Goal: Task Accomplishment & Management: Use online tool/utility

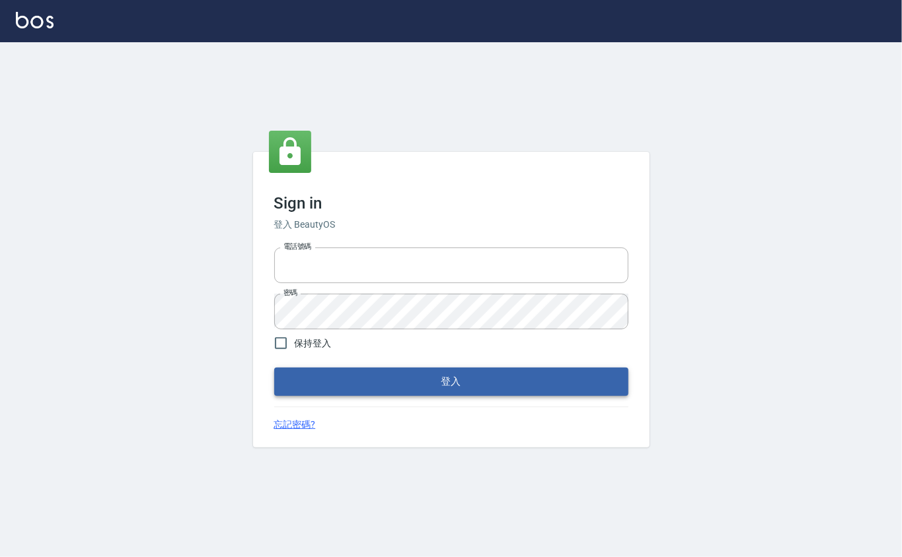
type input "0912271117"
click at [536, 375] on button "登入" at bounding box center [451, 382] width 354 height 28
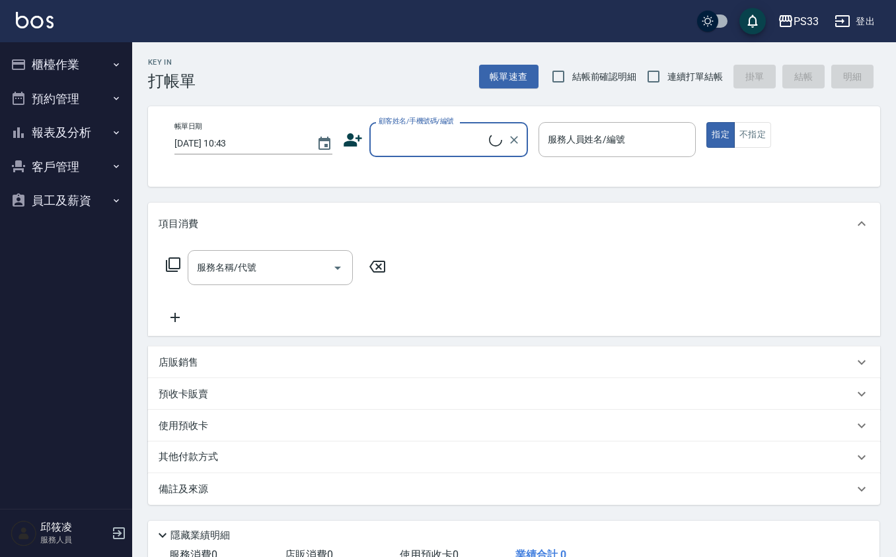
click at [29, 61] on button "櫃檯作業" at bounding box center [66, 65] width 122 height 34
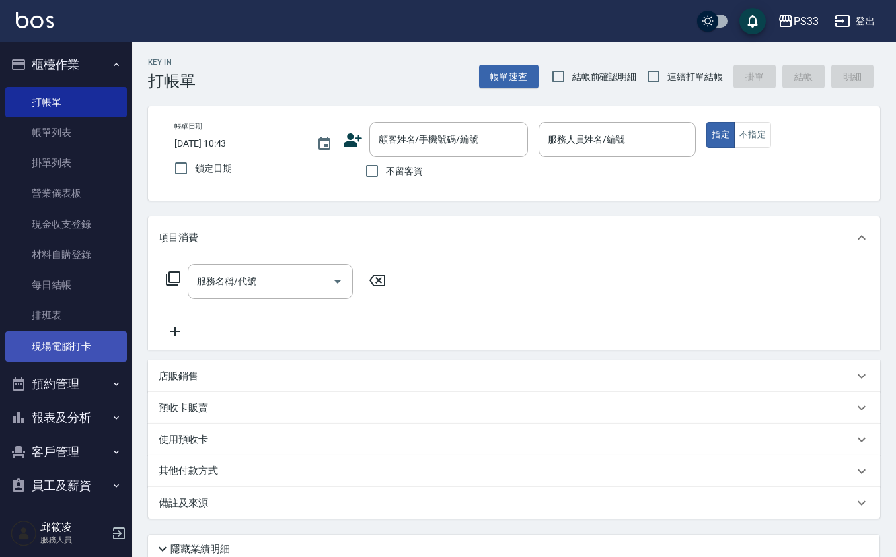
click at [46, 333] on link "現場電腦打卡" at bounding box center [66, 347] width 122 height 30
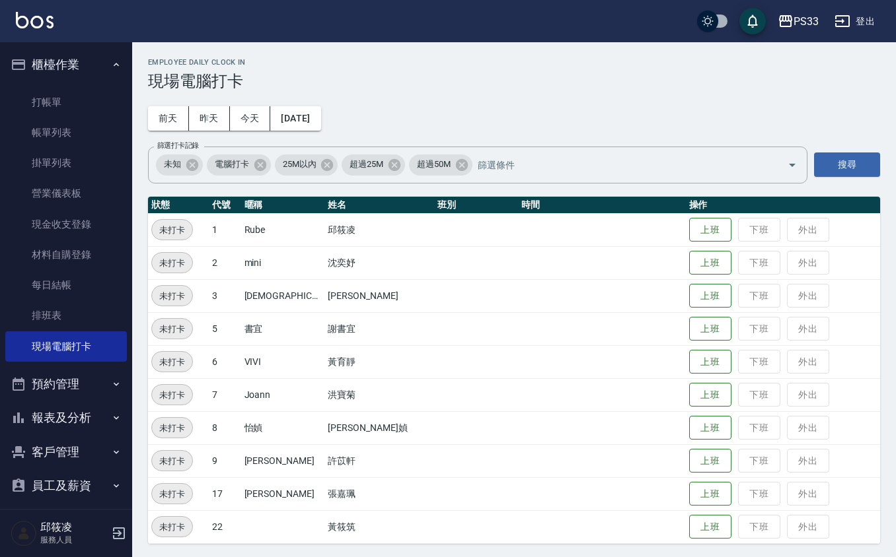
scroll to position [3, 0]
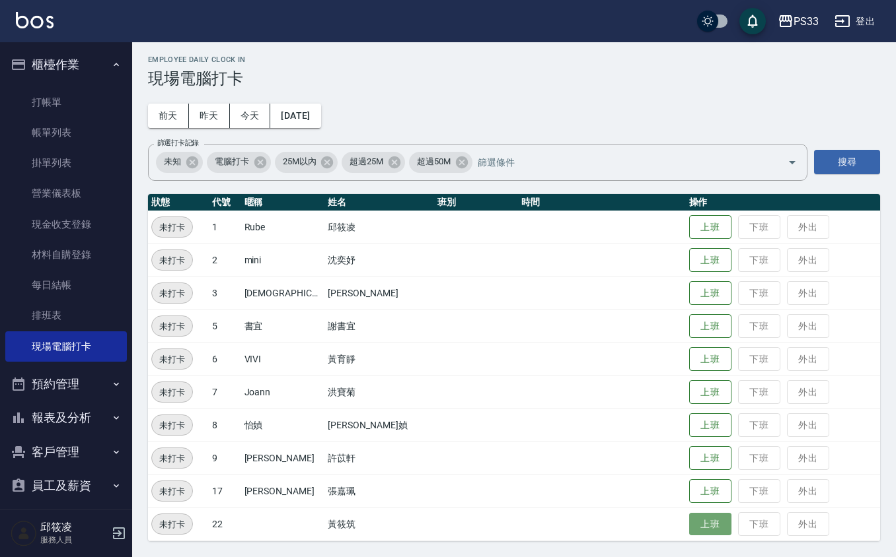
click at [689, 526] on button "上班" at bounding box center [710, 524] width 42 height 23
click at [689, 223] on button "上班" at bounding box center [710, 227] width 42 height 23
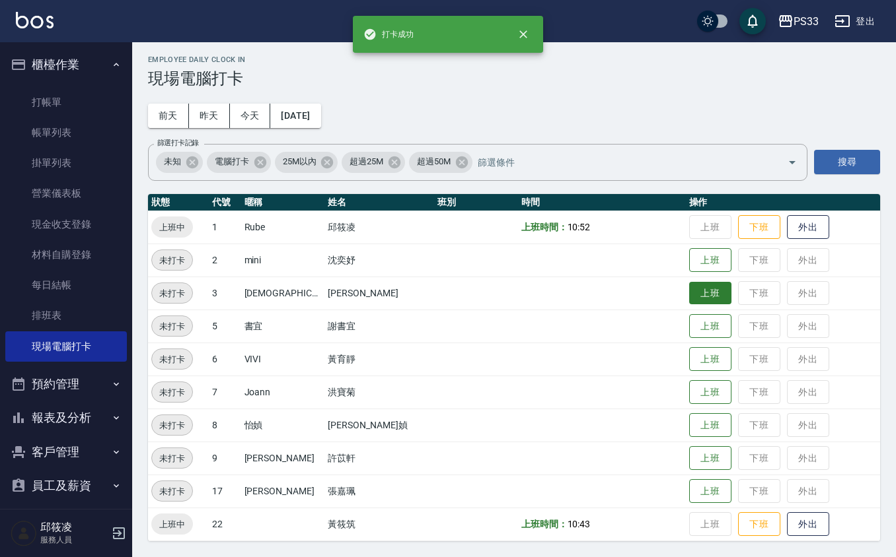
click at [689, 300] on button "上班" at bounding box center [710, 293] width 42 height 23
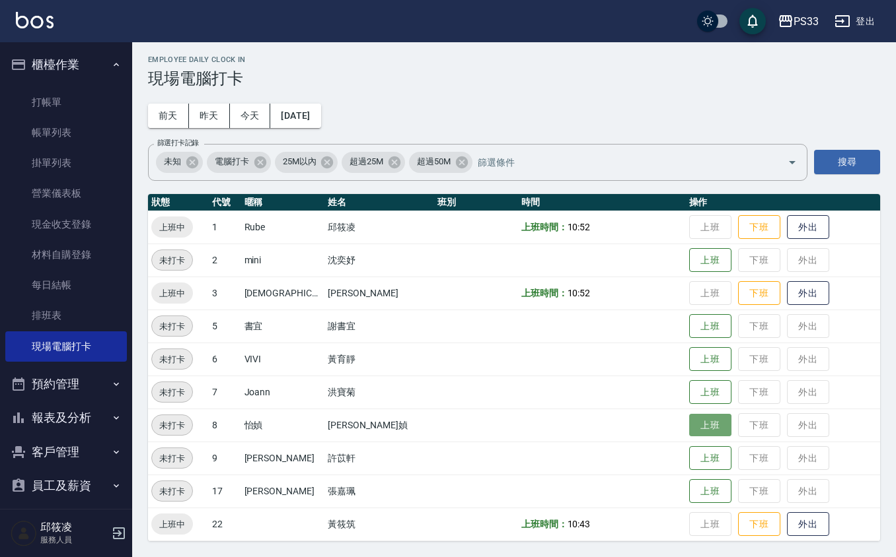
click at [689, 423] on button "上班" at bounding box center [710, 425] width 42 height 23
click at [699, 462] on button "上班" at bounding box center [710, 458] width 42 height 23
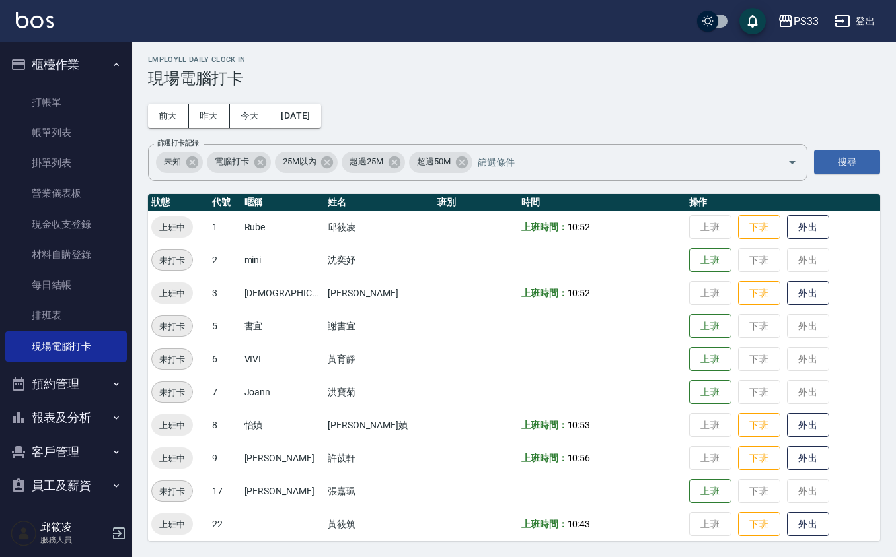
click at [690, 506] on td "上班 下班 外出" at bounding box center [783, 491] width 194 height 33
click at [692, 499] on button "上班" at bounding box center [710, 491] width 42 height 23
click at [695, 260] on button "上班" at bounding box center [710, 260] width 42 height 23
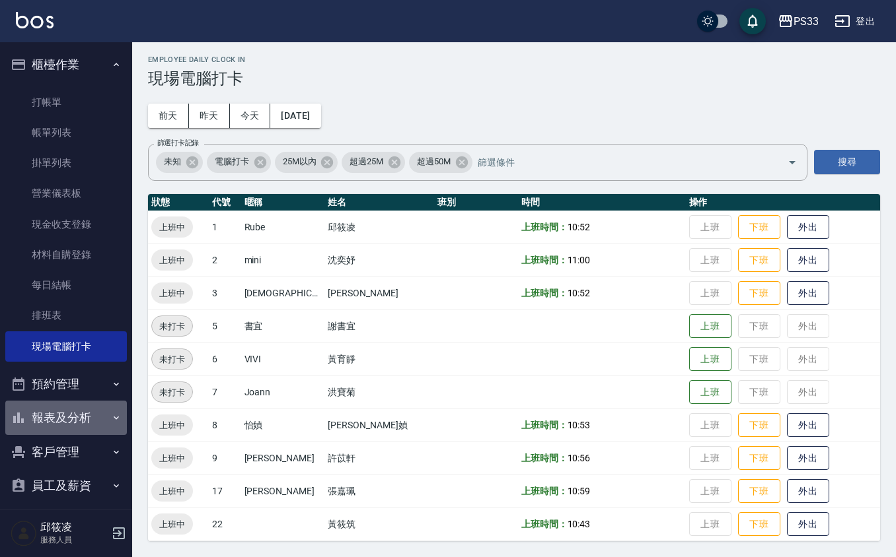
click at [85, 413] on button "報表及分析" at bounding box center [66, 418] width 122 height 34
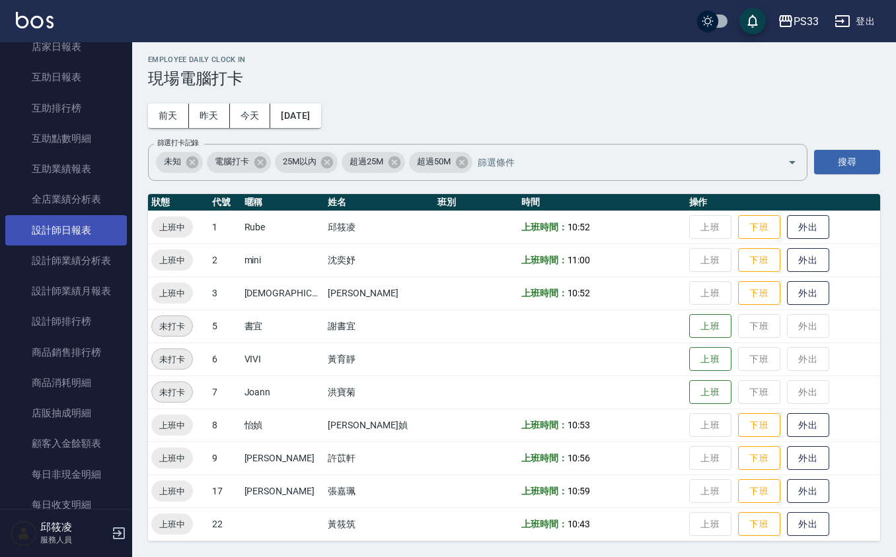
scroll to position [440, 0]
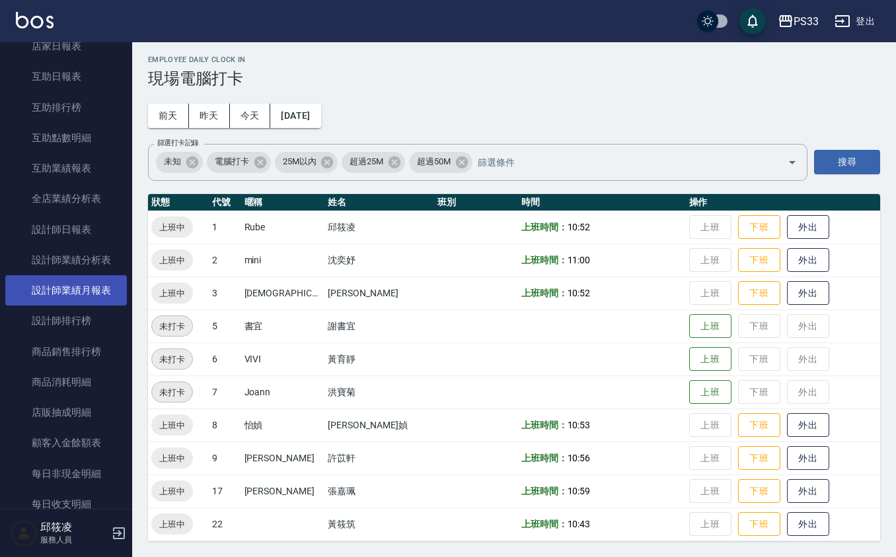
click at [88, 300] on link "設計師業績月報表" at bounding box center [66, 290] width 122 height 30
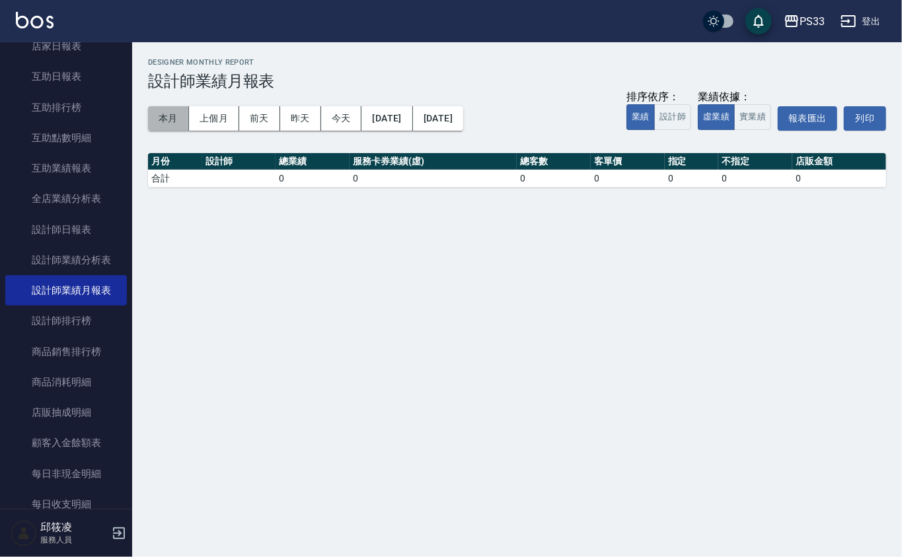
click at [156, 119] on button "本月" at bounding box center [168, 118] width 41 height 24
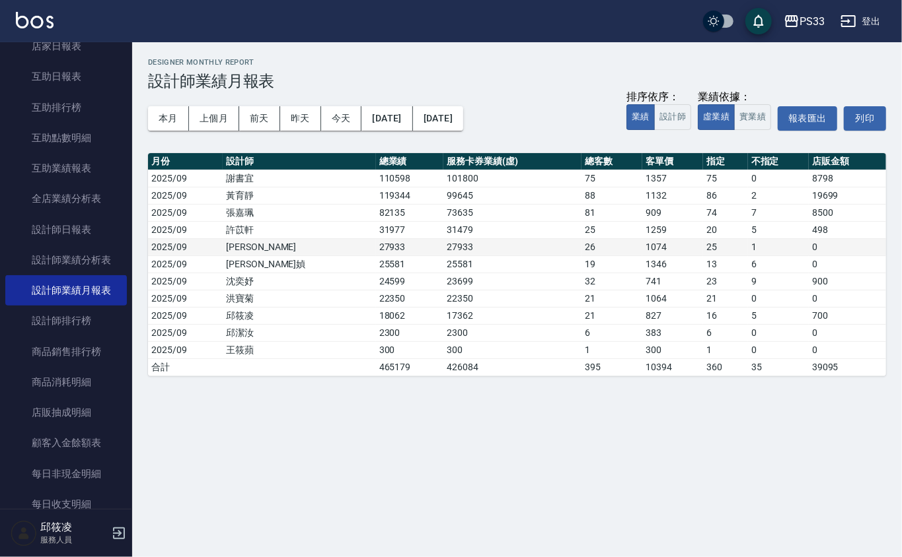
click at [299, 246] on td "[PERSON_NAME]" at bounding box center [299, 246] width 153 height 17
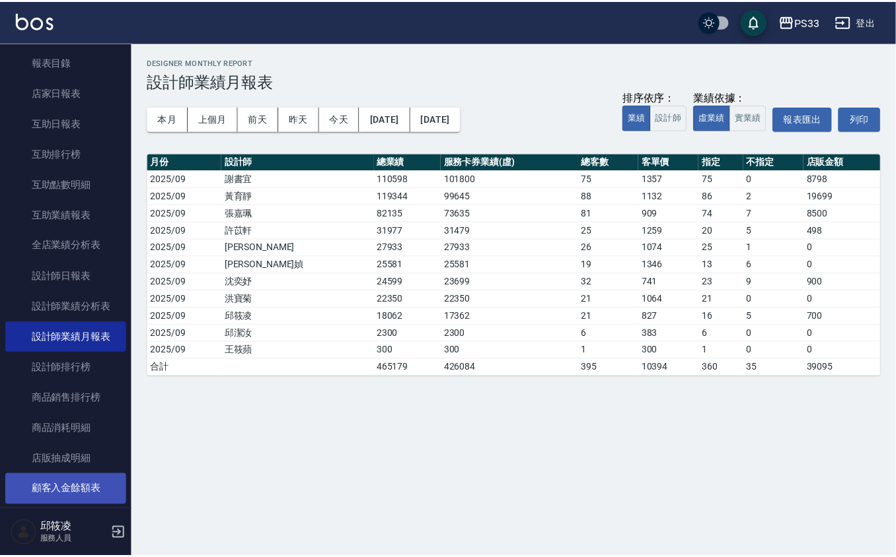
scroll to position [571, 0]
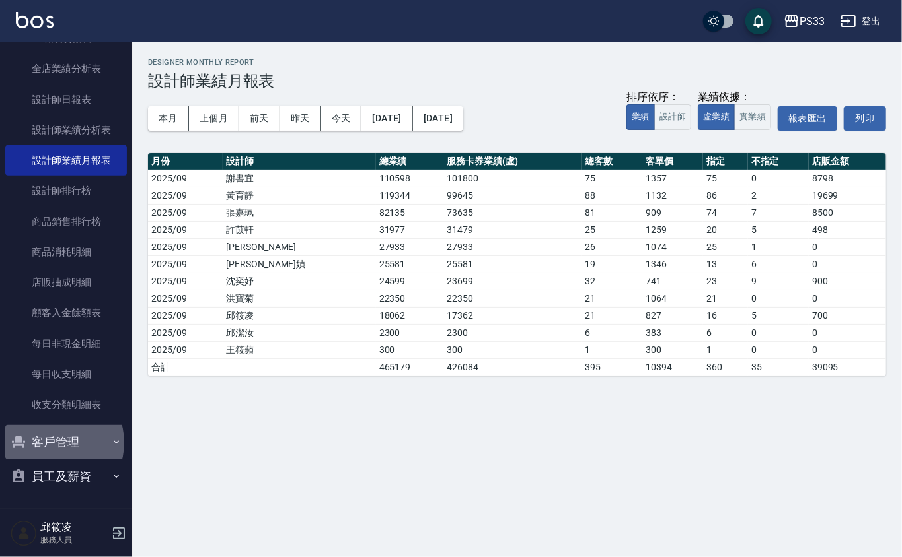
click at [54, 442] on button "客戶管理" at bounding box center [66, 442] width 122 height 34
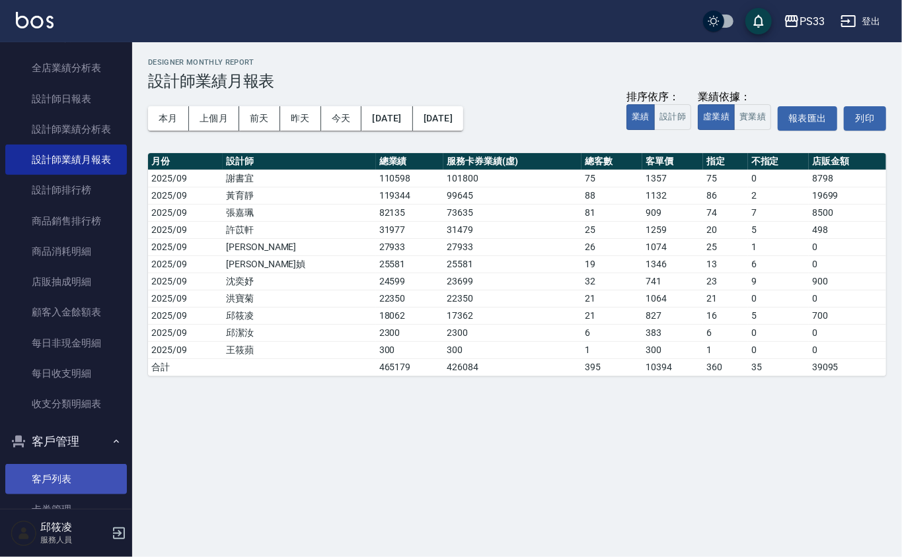
click at [58, 471] on link "客戶列表" at bounding box center [66, 479] width 122 height 30
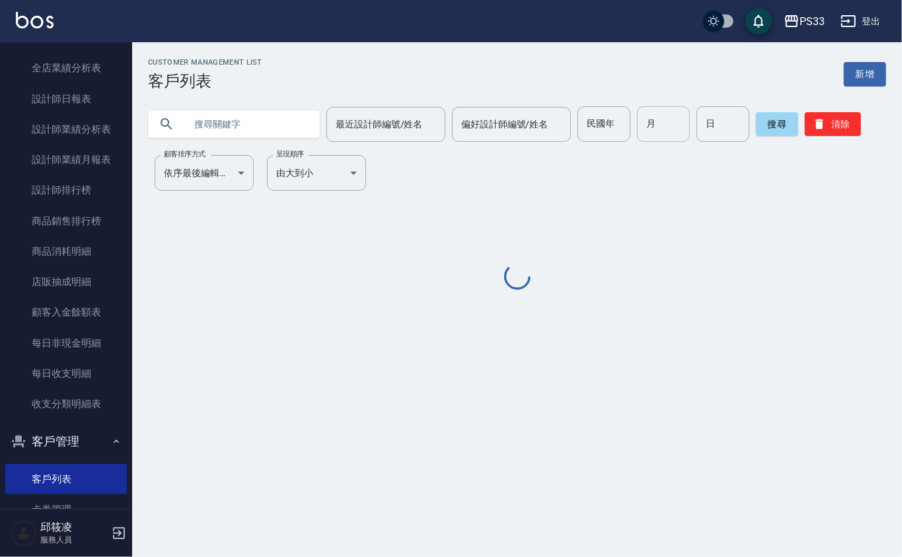
click at [661, 128] on input "月" at bounding box center [663, 124] width 53 height 36
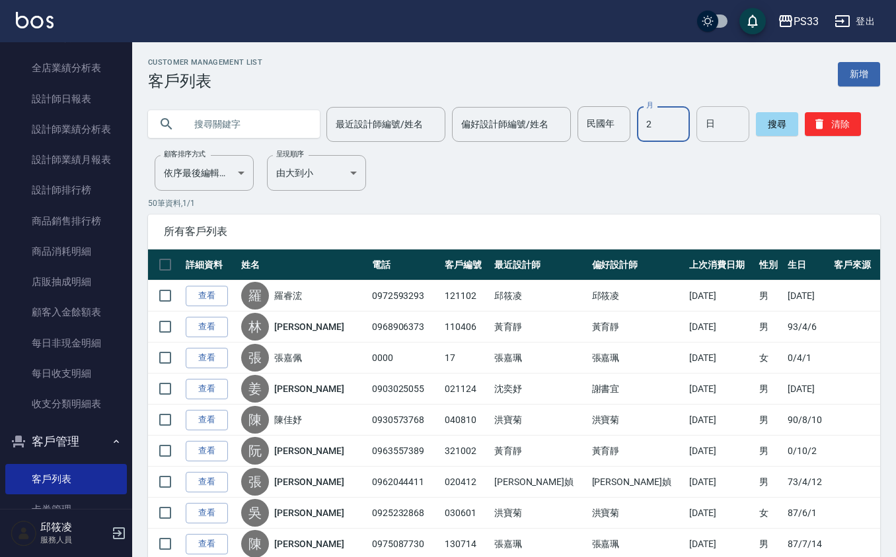
type input "2"
click at [709, 133] on input "日" at bounding box center [722, 124] width 53 height 36
type input "27"
click at [777, 130] on button "搜尋" at bounding box center [777, 124] width 42 height 24
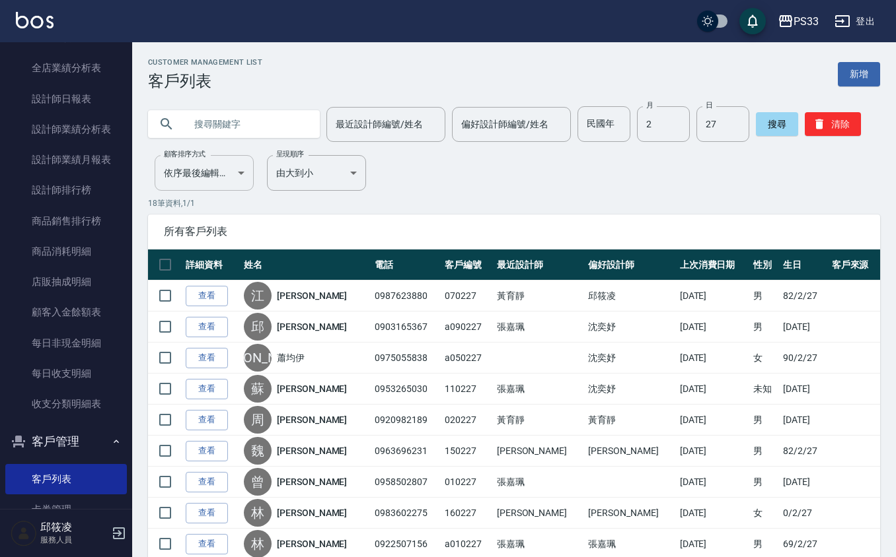
click at [235, 162] on body "PS33 登出 櫃檯作業 打帳單 帳單列表 掛單列表 營業儀表板 現金收支登錄 材料自購登錄 每日結帳 排班表 現場電腦打卡 預約管理 預約管理 單日預約紀錄…" at bounding box center [448, 451] width 896 height 902
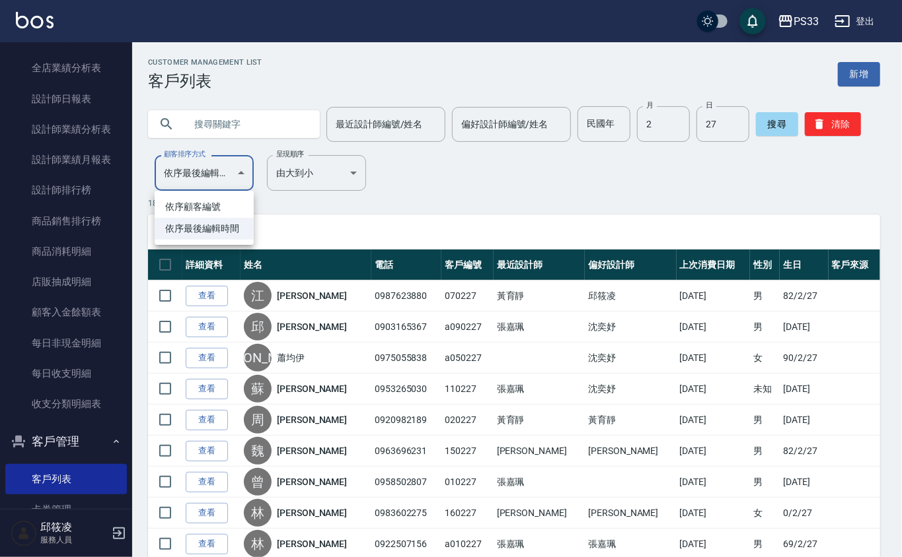
click at [194, 203] on li "依序顧客編號" at bounding box center [204, 207] width 99 height 22
type input "NO"
